Goal: Find specific page/section: Find specific page/section

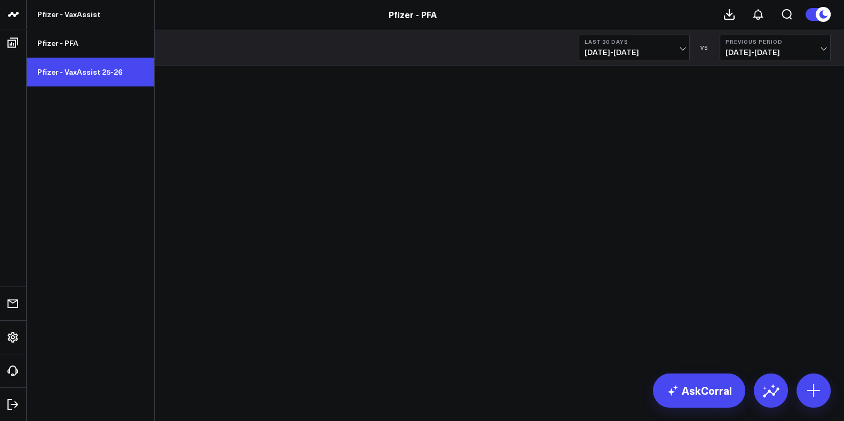
click at [75, 73] on link "Pfizer - VaxAssist 25-26" at bounding box center [91, 72] width 128 height 29
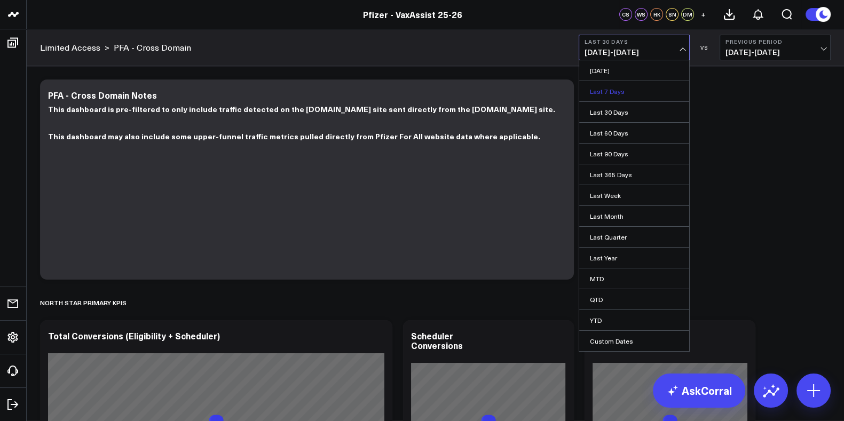
click at [626, 89] on link "Last 7 Days" at bounding box center [634, 91] width 110 height 20
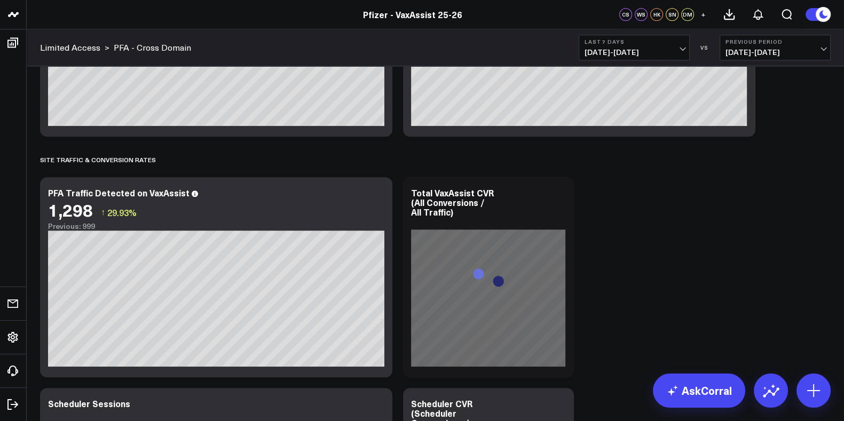
scroll to position [1067, 0]
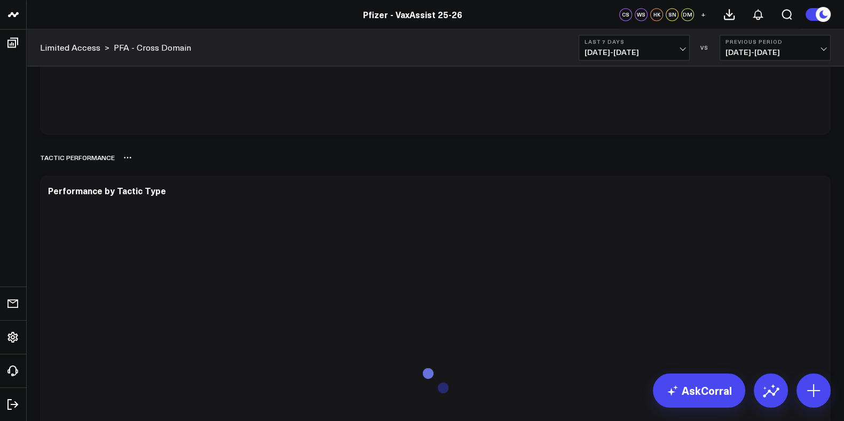
scroll to position [2134, 0]
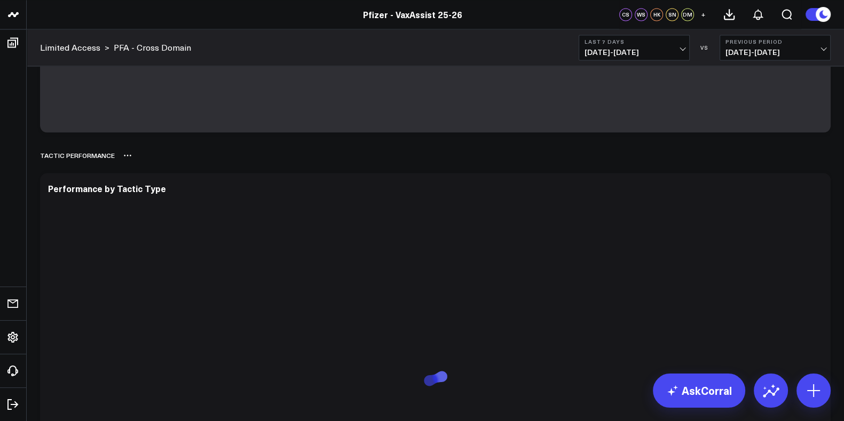
click at [124, 155] on icon at bounding box center [125, 156] width 2 height 2
click at [239, 149] on div "TACTIC PERFORMANCE Rename Delete" at bounding box center [435, 155] width 790 height 25
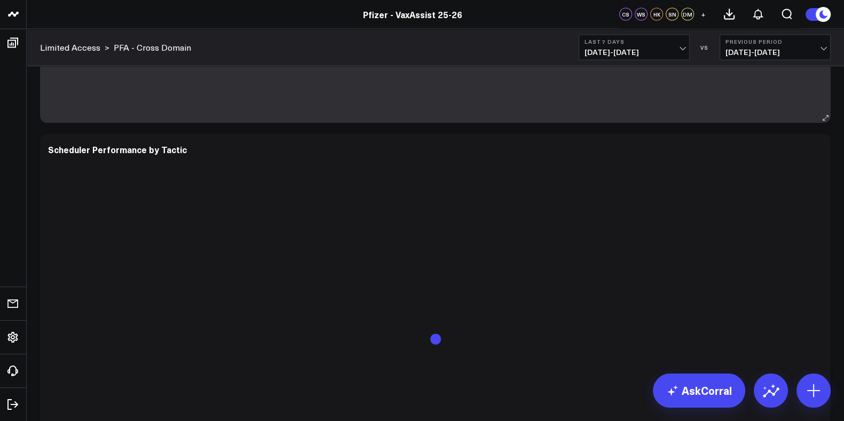
scroll to position [2602, 0]
